Goal: Check status: Check status

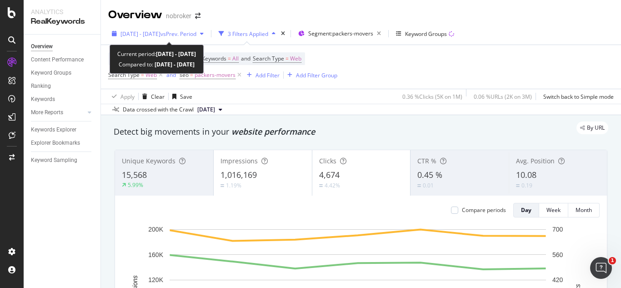
click at [196, 31] on span "vs Prev. Period" at bounding box center [178, 34] width 36 height 8
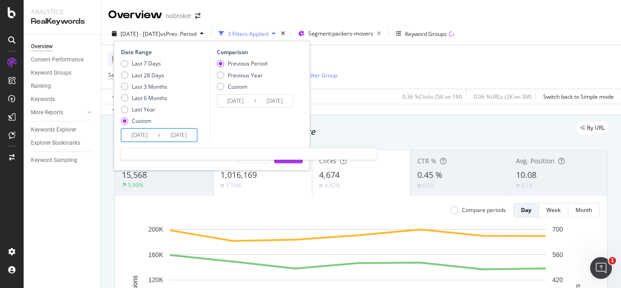
click at [194, 131] on input "2025/08/07" at bounding box center [178, 135] width 36 height 13
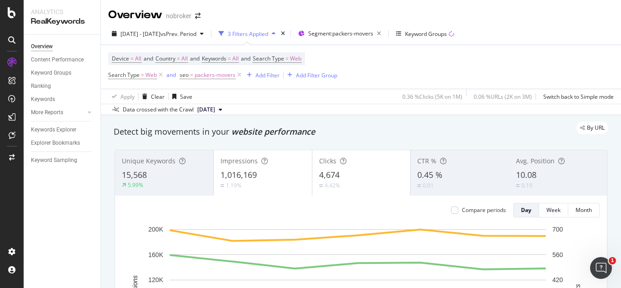
click at [412, 72] on div "Device = All and Country = All and Keywords = All and Search Type = Web Search …" at bounding box center [360, 67] width 505 height 44
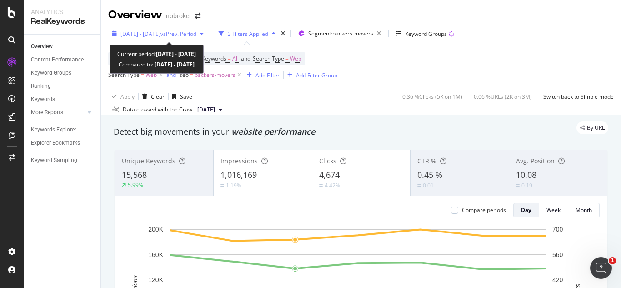
click at [207, 29] on div "2025 Aug. 1st - Aug. 7th vs Prev. Period" at bounding box center [157, 34] width 99 height 14
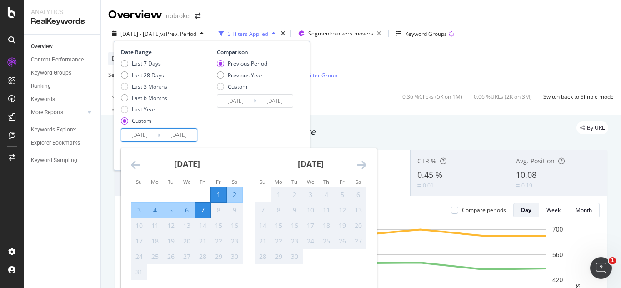
click at [166, 138] on input "2025/08/07" at bounding box center [178, 135] width 36 height 13
click at [326, 107] on div "Data crossed with the Crawl 2025 Jul. 7th" at bounding box center [361, 109] width 520 height 11
